Goal: Information Seeking & Learning: Learn about a topic

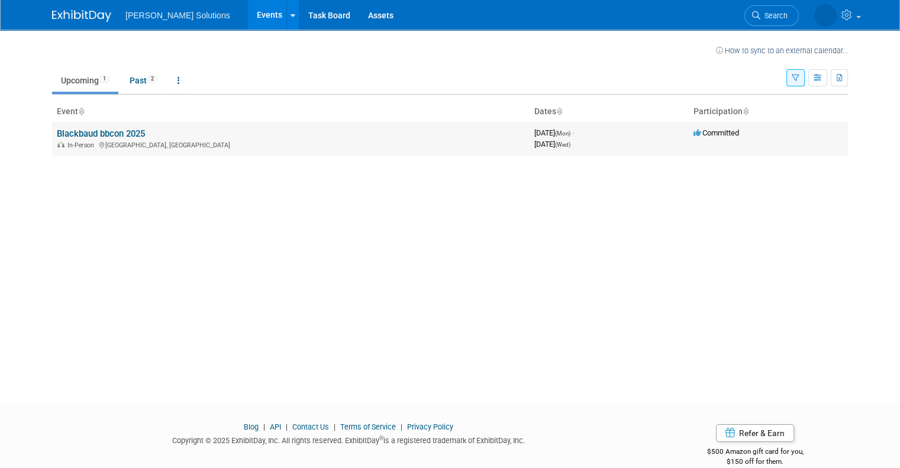
click at [69, 136] on link "Blackbaud bbcon 2025" at bounding box center [101, 133] width 88 height 11
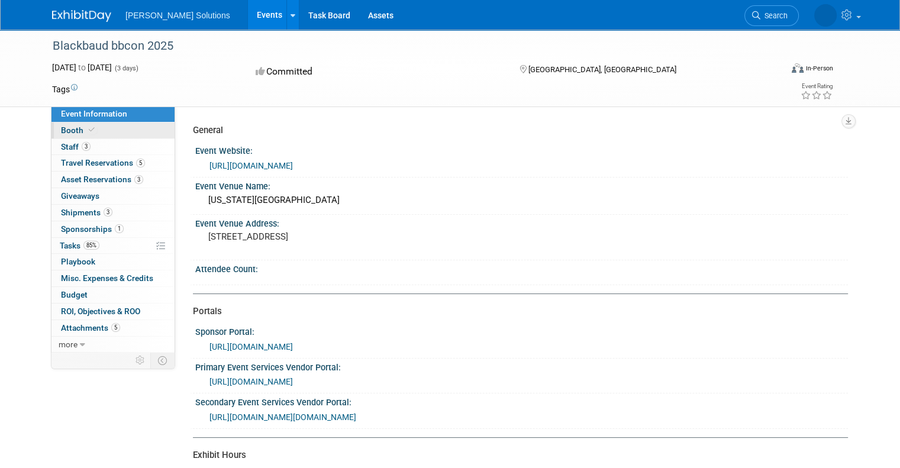
click at [67, 132] on span "Booth" at bounding box center [79, 129] width 36 height 9
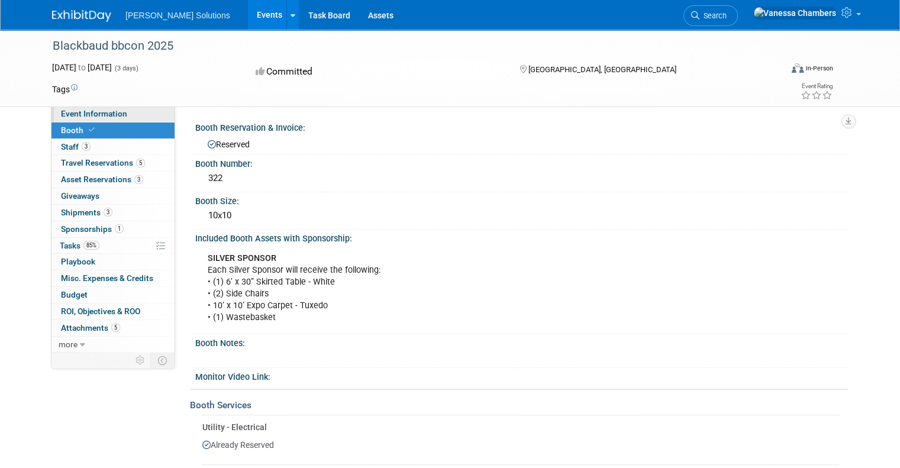
click at [76, 115] on span "Event Information" at bounding box center [94, 113] width 66 height 9
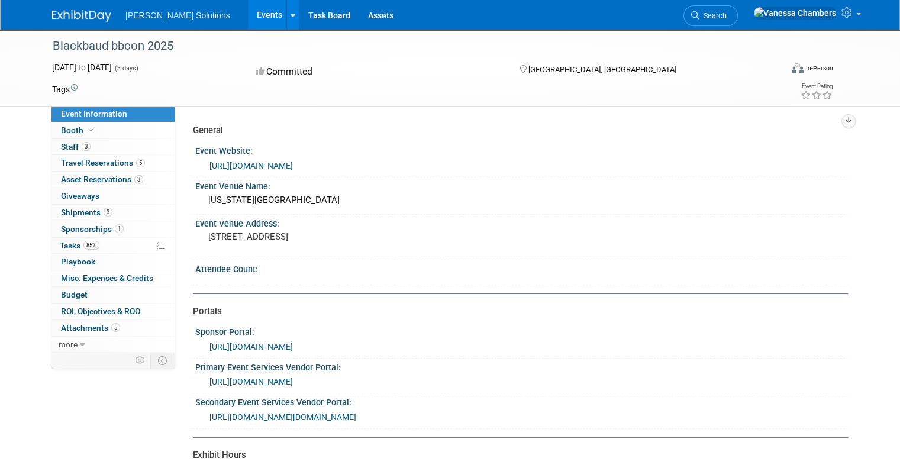
click at [448, 272] on div "Attendee Count:" at bounding box center [521, 267] width 653 height 15
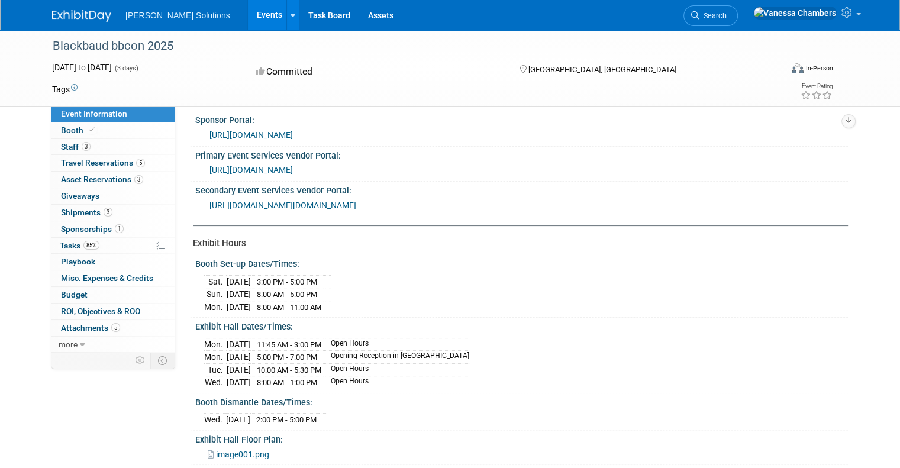
scroll to position [213, 0]
click at [238, 449] on span "image001.png" at bounding box center [242, 453] width 53 height 9
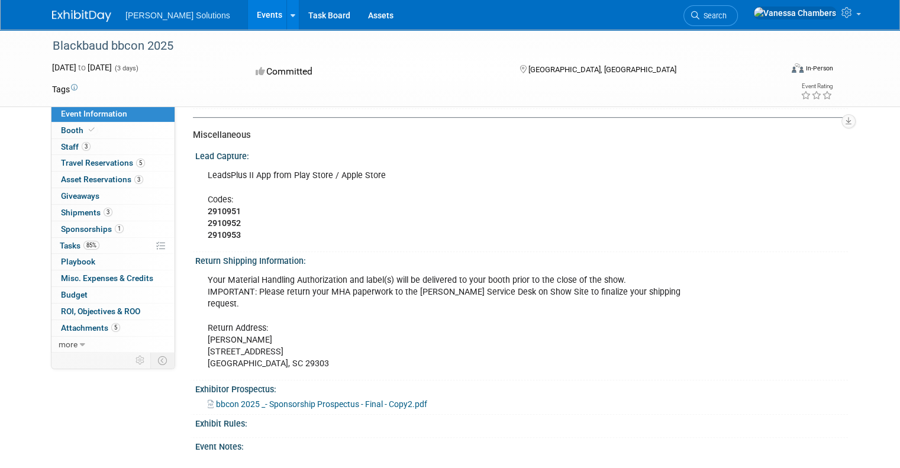
scroll to position [592, 0]
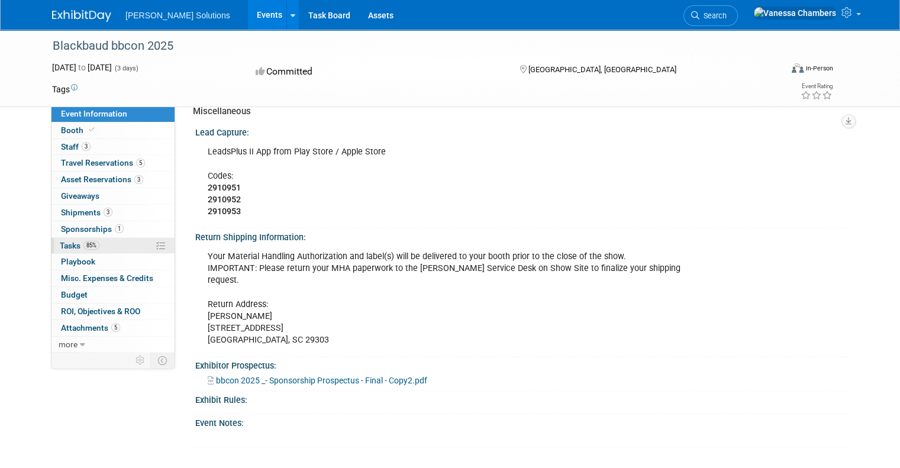
click at [62, 243] on span "Tasks 85%" at bounding box center [80, 245] width 40 height 9
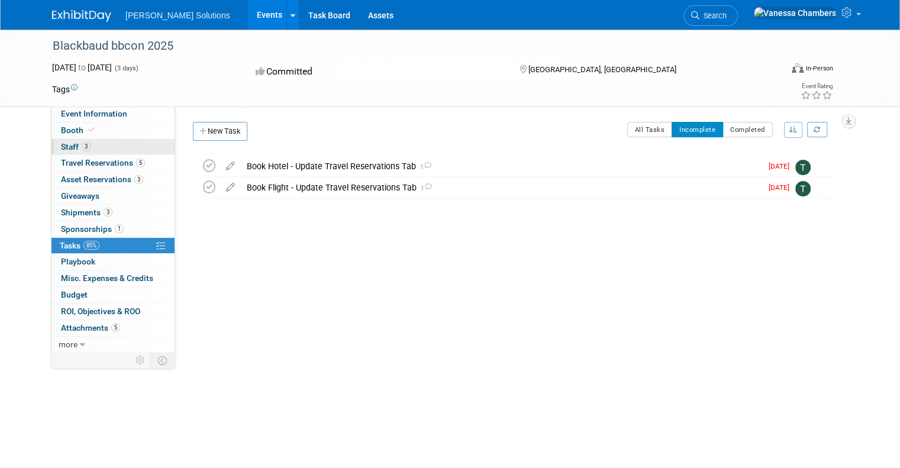
click at [61, 148] on span "Staff 3" at bounding box center [76, 146] width 30 height 9
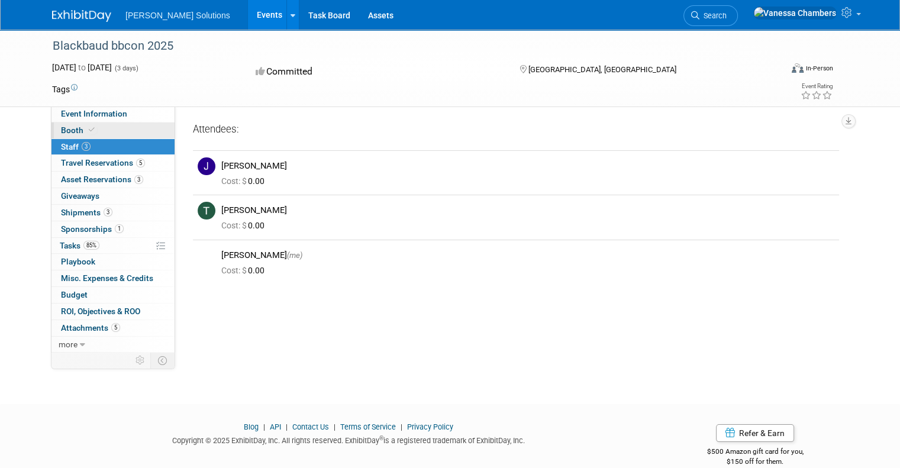
click at [72, 129] on span "Booth" at bounding box center [79, 129] width 36 height 9
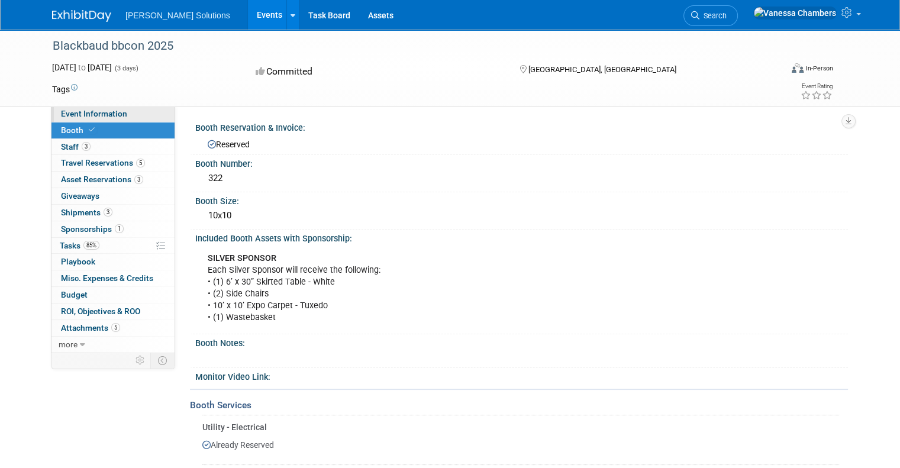
click at [85, 117] on span "Event Information" at bounding box center [94, 113] width 66 height 9
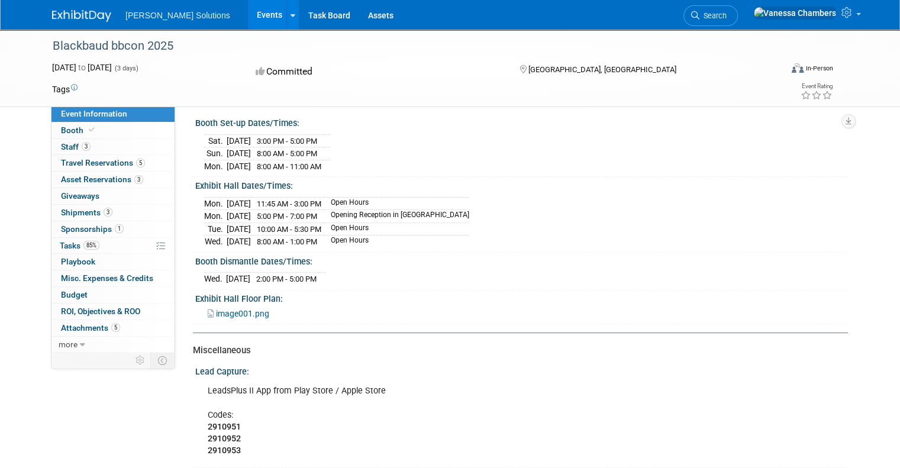
scroll to position [355, 0]
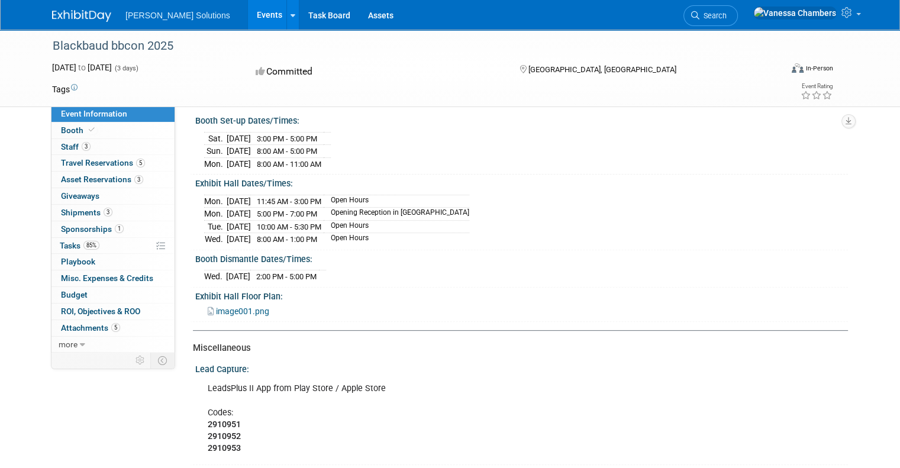
click at [753, 306] on div "image001.png" at bounding box center [524, 310] width 632 height 13
